Goal: Register for event/course

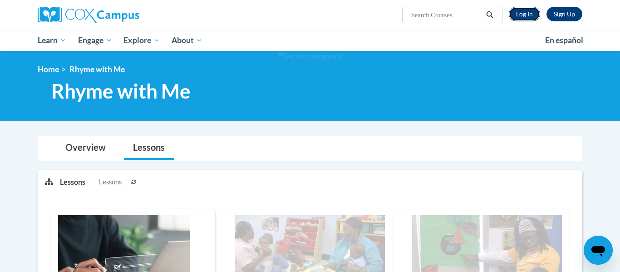
click at [529, 9] on link "Log In" at bounding box center [524, 14] width 31 height 15
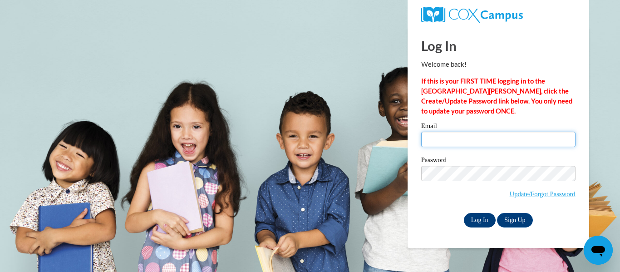
type input "simelia.copeland@lamarcountyschools.org"
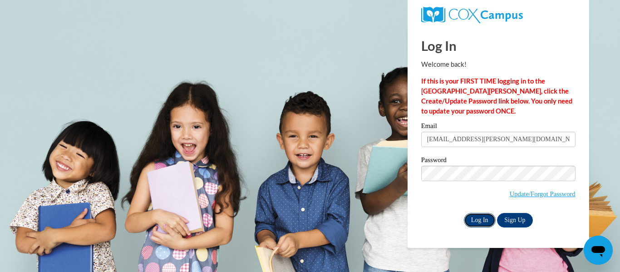
click at [484, 215] on input "Log In" at bounding box center [480, 220] width 32 height 15
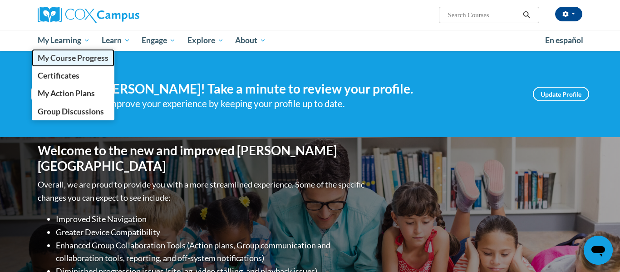
click at [44, 56] on span "My Course Progress" at bounding box center [73, 58] width 71 height 10
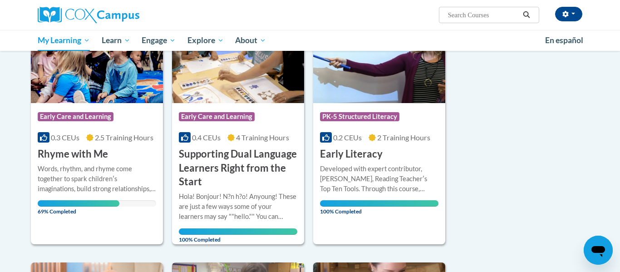
scroll to position [211, 0]
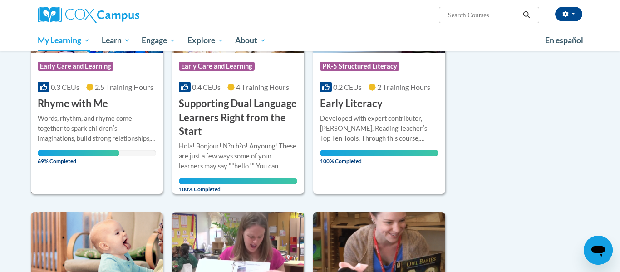
click at [127, 118] on div "Words, rhythm, and rhyme come together to spark childrenʹs imaginations, build …" at bounding box center [97, 128] width 118 height 30
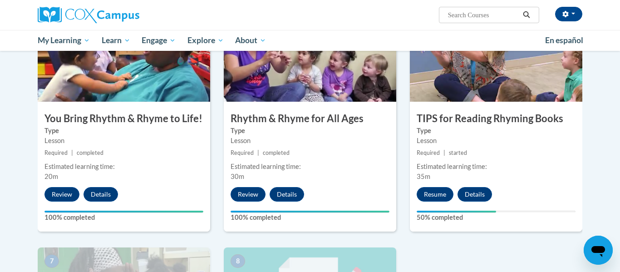
scroll to position [475, 0]
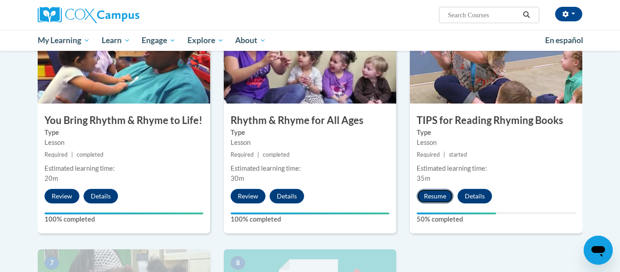
click at [441, 198] on button "Resume" at bounding box center [435, 196] width 37 height 15
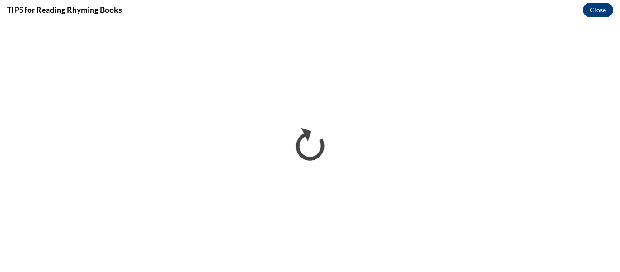
scroll to position [0, 0]
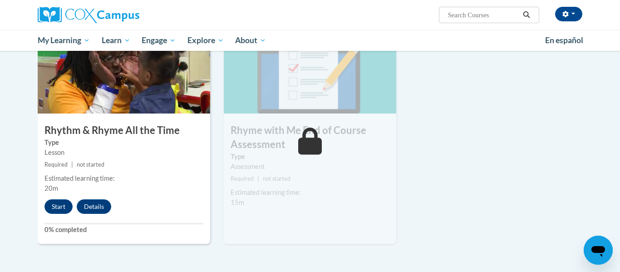
scroll to position [705, 0]
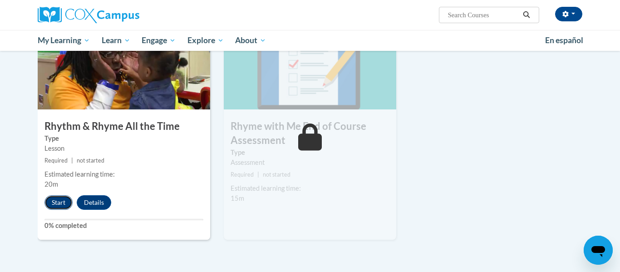
click at [51, 206] on button "Start" at bounding box center [58, 202] width 28 height 15
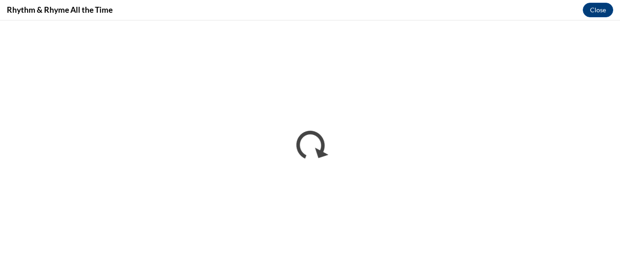
scroll to position [0, 0]
